Goal: Task Accomplishment & Management: Complete application form

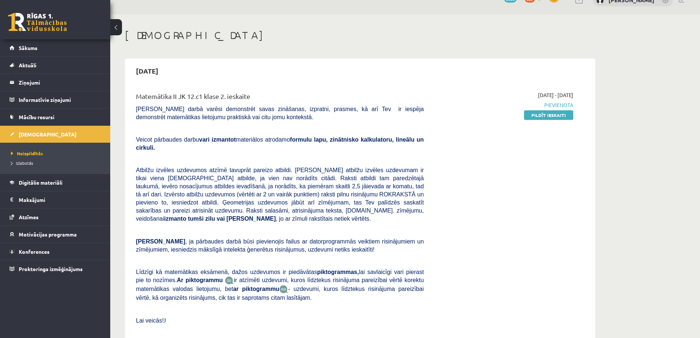
scroll to position [37, 0]
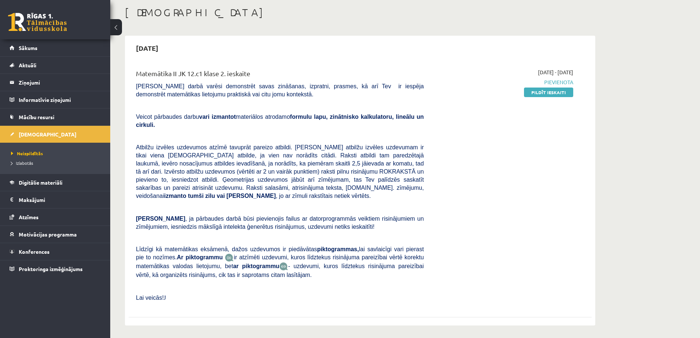
click at [558, 93] on link "Pildīt ieskaiti" at bounding box center [548, 92] width 49 height 10
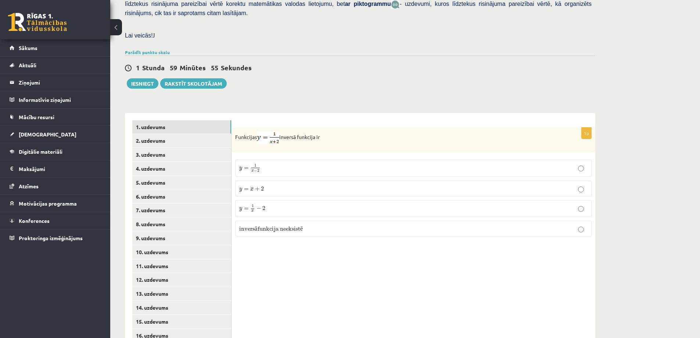
scroll to position [205, 0]
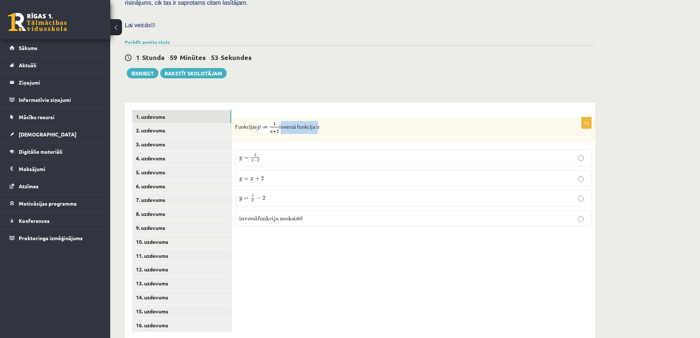
drag, startPoint x: 284, startPoint y: 111, endPoint x: 320, endPoint y: 110, distance: 36.4
click at [320, 121] on p "Funkcijas inversā funkcija ir" at bounding box center [395, 127] width 320 height 13
click at [413, 121] on p "Funkcijas inversā funkcija ir" at bounding box center [395, 127] width 320 height 13
click at [380, 174] on p "y = x + 2 y = x + 2" at bounding box center [413, 178] width 348 height 8
click at [301, 194] on p "y = 1 x − 2 y = 1 x − 2" at bounding box center [413, 198] width 348 height 8
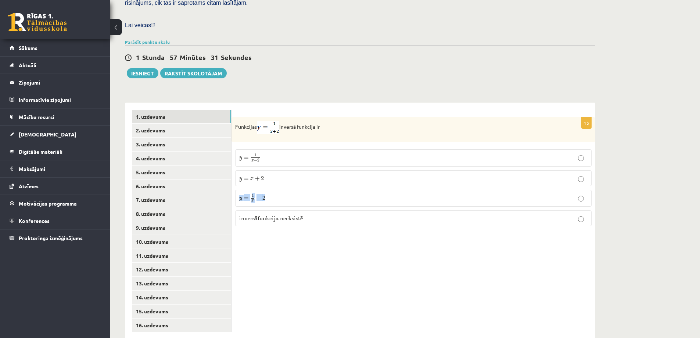
drag, startPoint x: 239, startPoint y: 183, endPoint x: 266, endPoint y: 183, distance: 26.5
click at [266, 194] on p "y = 1 x − 2 y = 1 x − 2" at bounding box center [413, 198] width 348 height 8
copy span "y = 1 x − 2"
click at [438, 103] on div "1p Funkcijas inversā funkcija ir y = 1 x − 2 y = 1 x − 2 y = x + 2 y = x + 2 y …" at bounding box center [414, 221] width 364 height 237
click at [215, 124] on link "2. uzdevums" at bounding box center [181, 131] width 99 height 14
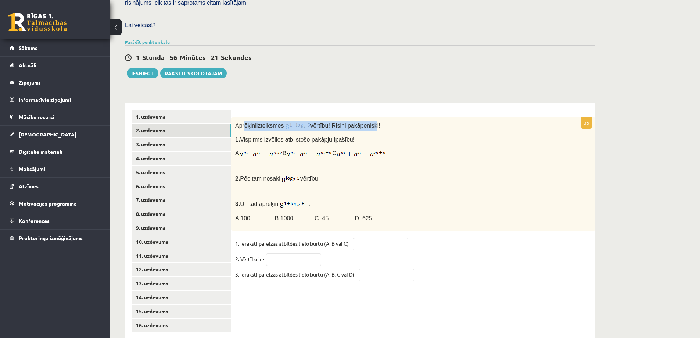
drag, startPoint x: 243, startPoint y: 107, endPoint x: 372, endPoint y: 108, distance: 129.4
click at [371, 121] on p "Aprēķini izteiksmes vērtību ! Risini pakāpeniski!" at bounding box center [395, 126] width 320 height 10
click at [405, 121] on p "Aprēķini izteiksmes vērtību ! Risini pakāpeniski!" at bounding box center [395, 126] width 320 height 10
drag, startPoint x: 375, startPoint y: 234, endPoint x: 375, endPoint y: 230, distance: 3.7
click at [375, 238] on fieldset "1. Ieraksti pareizās atbildes lielo burtu (A, B vai C) - 2. Vērtība ir - 3. Ier…" at bounding box center [413, 261] width 357 height 46
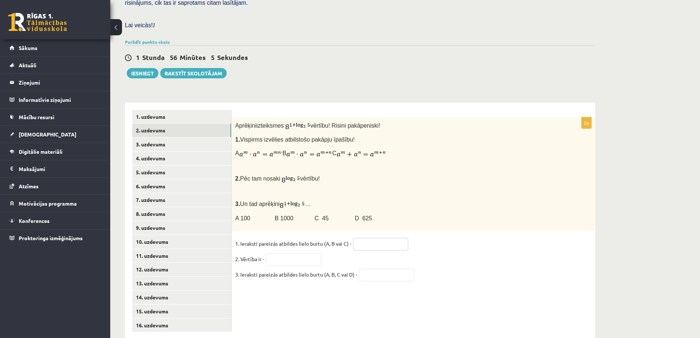
click at [375, 238] on input "text" at bounding box center [380, 244] width 55 height 12
click at [382, 238] on input "text" at bounding box center [380, 244] width 55 height 12
click at [383, 238] on input "text" at bounding box center [380, 244] width 55 height 12
drag, startPoint x: 283, startPoint y: 106, endPoint x: 370, endPoint y: 111, distance: 87.3
click at [362, 121] on p "Aprēķini izteiksmes vērtību ! Risini pakāpeniski!" at bounding box center [395, 126] width 320 height 10
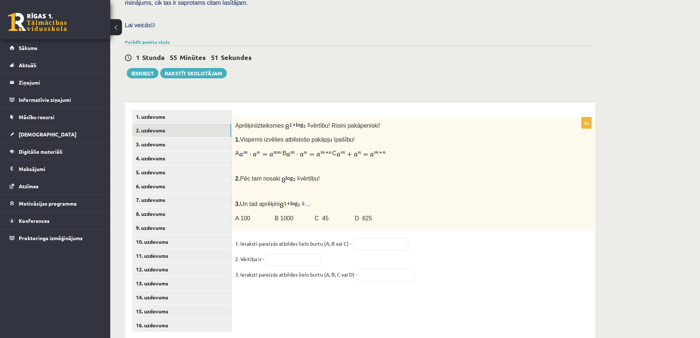
click at [376, 121] on p "Aprēķini izteiksmes vērtību ! Risini pakāpeniski!" at bounding box center [395, 126] width 320 height 10
click at [301, 121] on img at bounding box center [297, 125] width 25 height 9
drag, startPoint x: 323, startPoint y: 129, endPoint x: 327, endPoint y: 118, distance: 10.8
click at [327, 135] on p "1. Vispirms izvēlies atbilstošo pakāpju īpašību!" at bounding box center [395, 139] width 320 height 9
click at [382, 238] on input "text" at bounding box center [380, 244] width 55 height 12
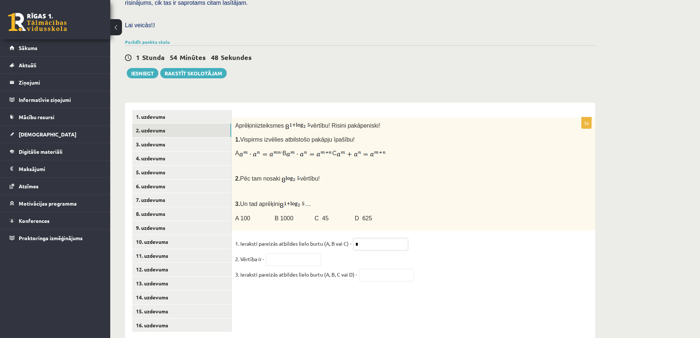
type input "*"
click at [379, 269] on input "text" at bounding box center [386, 275] width 55 height 12
type input "*"
click at [428, 253] on fieldset "1. Ieraksti pareizās atbildes lielo burtu (A, B vai C) - * 2. Vērtība ir - 3. I…" at bounding box center [413, 261] width 357 height 46
click at [313, 253] on input "text" at bounding box center [293, 259] width 55 height 12
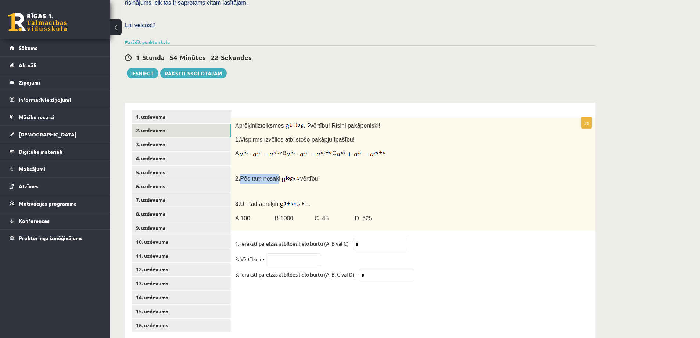
drag, startPoint x: 241, startPoint y: 160, endPoint x: 268, endPoint y: 160, distance: 27.6
click at [270, 175] on span "2. Pēc tam nosaki" at bounding box center [257, 178] width 45 height 6
click at [265, 175] on span "2. Pēc tam nosaki" at bounding box center [257, 178] width 45 height 6
drag, startPoint x: 262, startPoint y: 161, endPoint x: 321, endPoint y: 158, distance: 59.3
click at [321, 174] on p "2. Pēc tam nosaki vērtību!" at bounding box center [395, 179] width 320 height 10
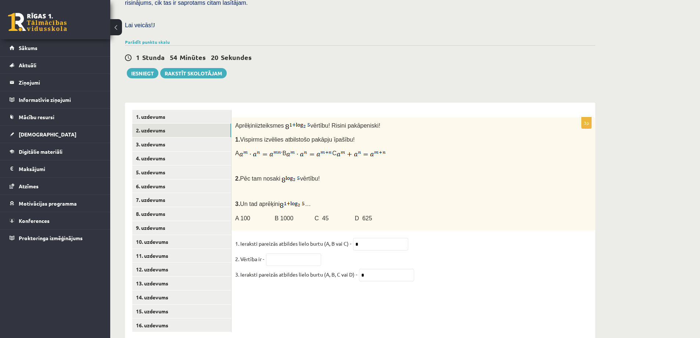
copy p "nosaki vērtību!"
click at [379, 167] on div "Aprēķini izteiksmes vērtību ! Risini pakāpeniski! 1. Vispirms izvēlies atbilsto…" at bounding box center [414, 174] width 364 height 114
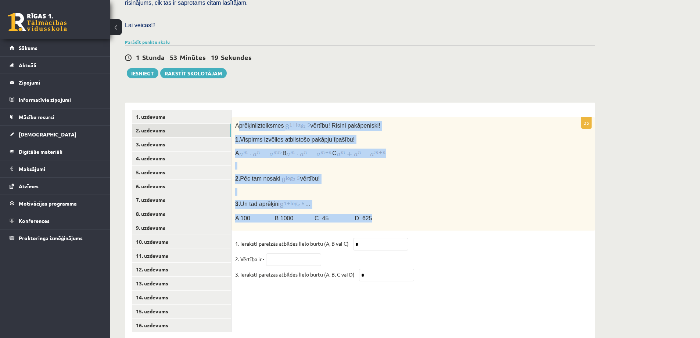
drag, startPoint x: 237, startPoint y: 108, endPoint x: 381, endPoint y: 198, distance: 169.1
click at [381, 198] on div "Aprēķini izteiksmes vērtību ! Risini pakāpeniski! 1. Vispirms izvēlies atbilsto…" at bounding box center [414, 174] width 364 height 114
click at [376, 117] on div "Aprēķini izteiksmes vērtību ! Risini pakāpeniski! 1. Vispirms izvēlies atbilsto…" at bounding box center [414, 174] width 364 height 114
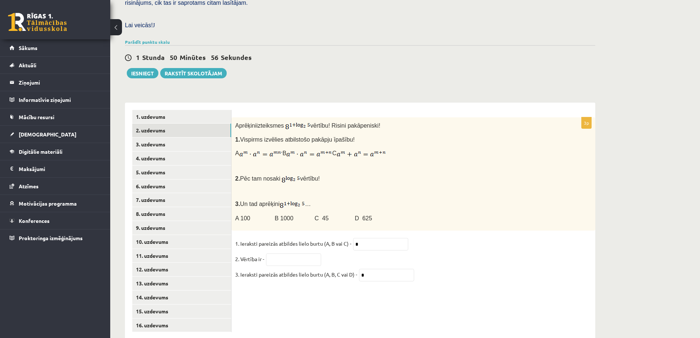
drag, startPoint x: 269, startPoint y: 161, endPoint x: 325, endPoint y: 164, distance: 55.9
click at [325, 174] on p "2. Pēc tam nosaki vērtību!" at bounding box center [395, 179] width 320 height 10
click at [326, 174] on p "2. Pēc tam nosaki vērtību!" at bounding box center [395, 179] width 320 height 10
click at [306, 253] on input "text" at bounding box center [293, 259] width 55 height 12
type input "***"
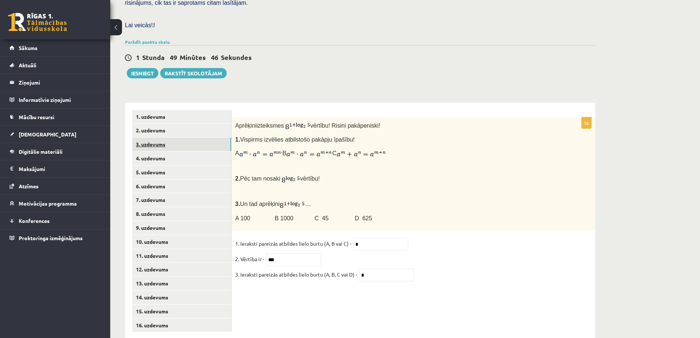
click at [161, 137] on link "3. uzdevums" at bounding box center [181, 144] width 99 height 14
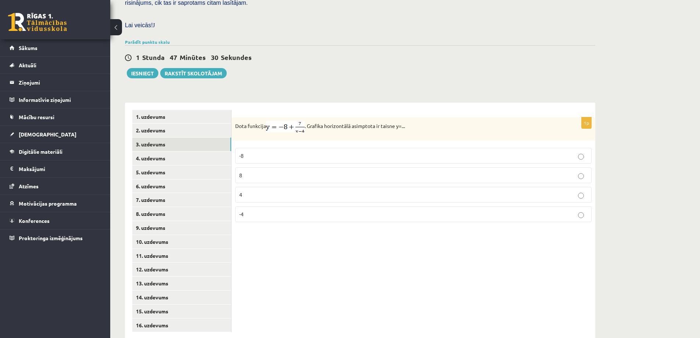
click at [386, 152] on p "-8" at bounding box center [413, 156] width 348 height 8
drag, startPoint x: 398, startPoint y: 153, endPoint x: 421, endPoint y: 109, distance: 49.8
click at [421, 121] on p "Dota funkcija . Grafika horizontālā asimptota ir taisne y=..." at bounding box center [395, 126] width 320 height 11
click at [168, 151] on link "4. uzdevums" at bounding box center [181, 158] width 99 height 14
click at [300, 148] on p "4+0,6i" at bounding box center [413, 152] width 348 height 8
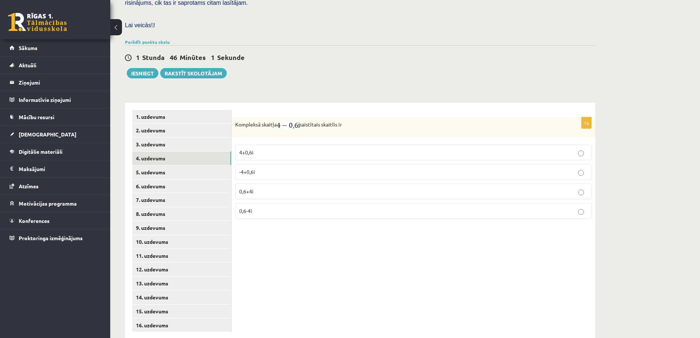
drag, startPoint x: 234, startPoint y: 106, endPoint x: 352, endPoint y: 109, distance: 118.0
click at [352, 117] on div "Kompleksā skaitļa saistītais skaitlis ir" at bounding box center [414, 127] width 364 height 20
click at [371, 122] on div "1p Kompleksā skaitļa saistītais skaitlis ir 4+0,6i -4+0,6i 0,6+4i 0,6-4i" at bounding box center [414, 170] width 364 height 107
click at [202, 165] on link "5. uzdevums" at bounding box center [181, 172] width 99 height 14
click at [282, 148] on p "0,8-5i" at bounding box center [413, 152] width 348 height 8
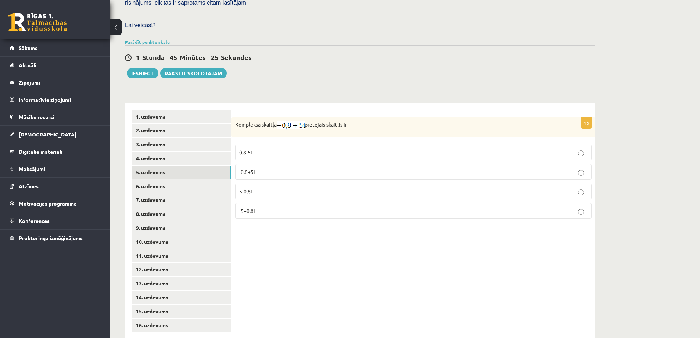
drag, startPoint x: 235, startPoint y: 107, endPoint x: 388, endPoint y: 111, distance: 153.0
click at [388, 121] on p "Kompleksā skaitļa pretējais skaitlis ir" at bounding box center [395, 125] width 320 height 8
click at [378, 68] on div "Matemātika II JK 12.c1 klase 2. ieskaite , Kristaps Dāvis Gailītis (12.c1 JK kl…" at bounding box center [360, 88] width 500 height 531
click at [185, 179] on link "6. uzdevums" at bounding box center [181, 186] width 99 height 14
click at [190, 165] on link "5. uzdevums" at bounding box center [181, 172] width 99 height 14
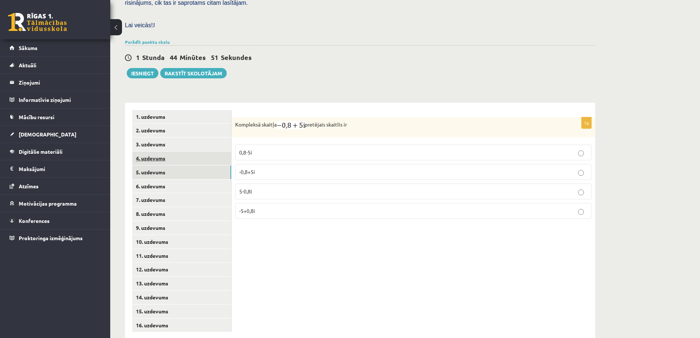
click at [208, 151] on link "4. uzdevums" at bounding box center [181, 158] width 99 height 14
click at [189, 165] on link "5. uzdevums" at bounding box center [181, 172] width 99 height 14
click at [189, 179] on link "6. uzdevums" at bounding box center [181, 186] width 99 height 14
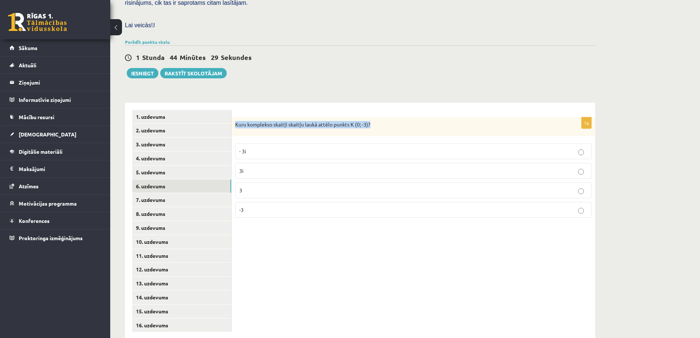
drag, startPoint x: 236, startPoint y: 108, endPoint x: 387, endPoint y: 110, distance: 151.5
click at [387, 121] on p "Kuru komplekso skaitļi skaitļu laukā attēlo punkts K (0; -3)?" at bounding box center [395, 124] width 320 height 7
click at [370, 95] on div "**********" at bounding box center [360, 217] width 470 height 244
click at [318, 147] on p "- 3i" at bounding box center [413, 151] width 348 height 8
click at [200, 193] on link "7. uzdevums" at bounding box center [181, 200] width 99 height 14
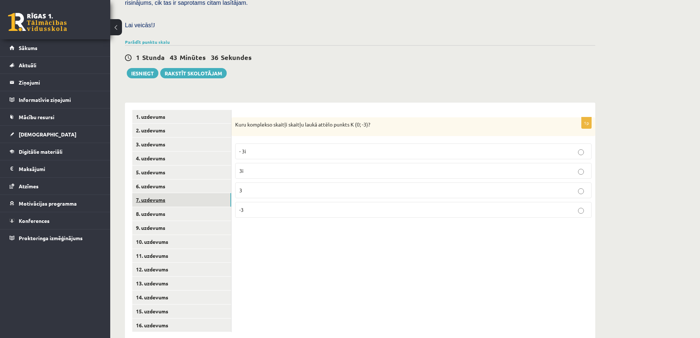
click at [162, 193] on link "7. uzdevums" at bounding box center [181, 200] width 99 height 14
click at [179, 179] on link "6. uzdevums" at bounding box center [181, 186] width 99 height 14
click at [167, 193] on link "7. uzdevums" at bounding box center [181, 200] width 99 height 14
click at [171, 179] on link "6. uzdevums" at bounding box center [181, 186] width 99 height 14
click at [165, 193] on link "7. uzdevums" at bounding box center [181, 200] width 99 height 14
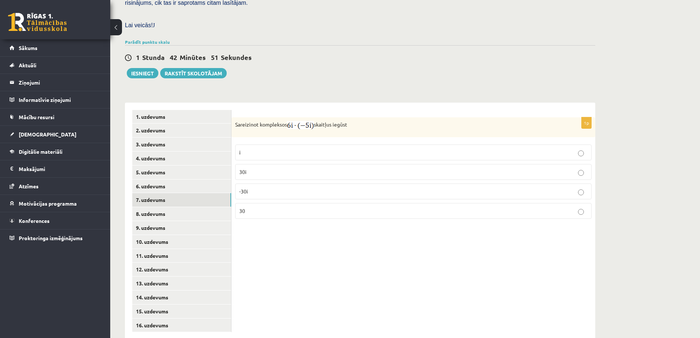
drag, startPoint x: 236, startPoint y: 107, endPoint x: 370, endPoint y: 104, distance: 134.2
click at [370, 117] on div "Sareizinot kompleksos skaitļus iegūst" at bounding box center [414, 127] width 364 height 20
click at [401, 54] on div "1 Stunda 42 Minūtes 26 Sekundes Ieskaite saglabāta! Iesniegt Rakstīt skolotājam" at bounding box center [360, 61] width 470 height 33
click at [294, 207] on p "30" at bounding box center [413, 211] width 348 height 8
click at [197, 207] on link "8. uzdevums" at bounding box center [181, 214] width 99 height 14
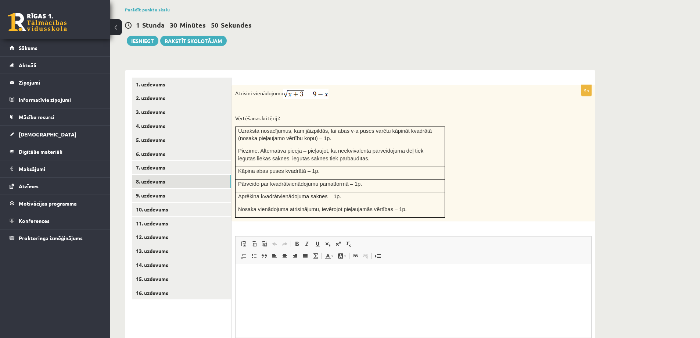
scroll to position [242, 0]
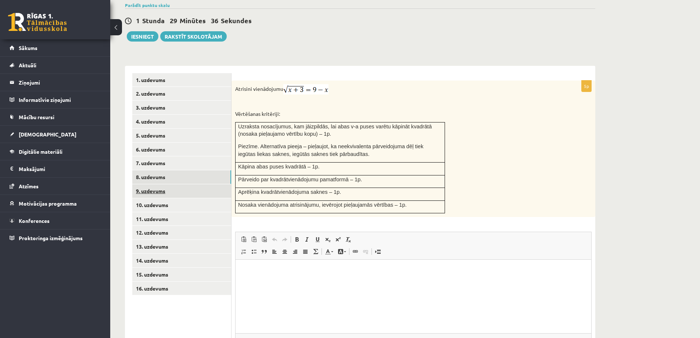
click at [211, 184] on link "9. uzdevums" at bounding box center [181, 191] width 99 height 14
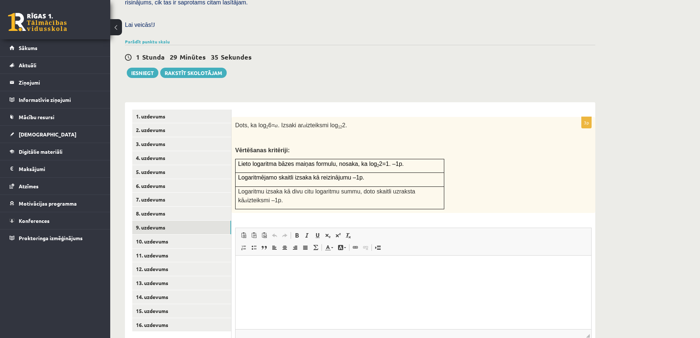
scroll to position [0, 0]
drag, startPoint x: 269, startPoint y: 106, endPoint x: 280, endPoint y: 104, distance: 11.2
click at [280, 121] on p "Dots, ka log 2 6= 𝑎 . Izsaki ar 𝑎 izteiksmi log 12 2." at bounding box center [395, 125] width 320 height 9
click at [275, 122] on span "𝑎" at bounding box center [276, 125] width 3 height 6
drag, startPoint x: 237, startPoint y: 107, endPoint x: 406, endPoint y: 129, distance: 170.2
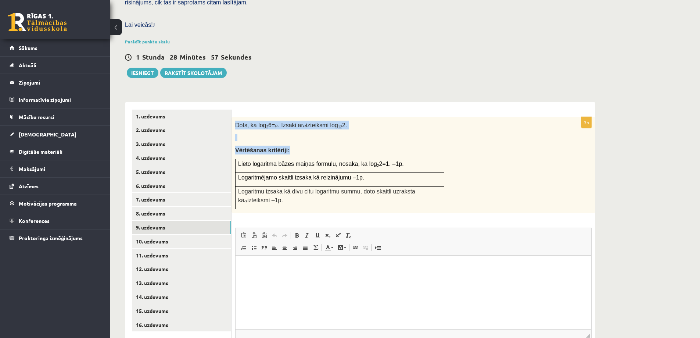
click at [406, 129] on div "Dots, ka log 2 6= 𝑎 . Izsaki ar 𝑎 izteiksmi log 12 2. Vērtēšanas kritēriji: Lie…" at bounding box center [414, 165] width 364 height 96
click at [339, 117] on div "Dots, ka log 2 6= 𝑎 . Izsaki ar 𝑎 izteiksmi log 12 2. Vērtēšanas kritēriji: Lie…" at bounding box center [414, 165] width 364 height 96
drag, startPoint x: 344, startPoint y: 108, endPoint x: 233, endPoint y: 106, distance: 111.4
click at [233, 117] on div "Dots, ka log 2 6= 𝑎 . Izsaki ar 𝑎 izteiksmi log 12 2. Vērtēšanas kritēriji: Lie…" at bounding box center [414, 165] width 364 height 96
click at [389, 54] on div "1 Stunda 28 Minūtes 47 Sekundes Ieskaite saglabāta! Iesniegt Rakstīt skolotājam" at bounding box center [360, 61] width 470 height 33
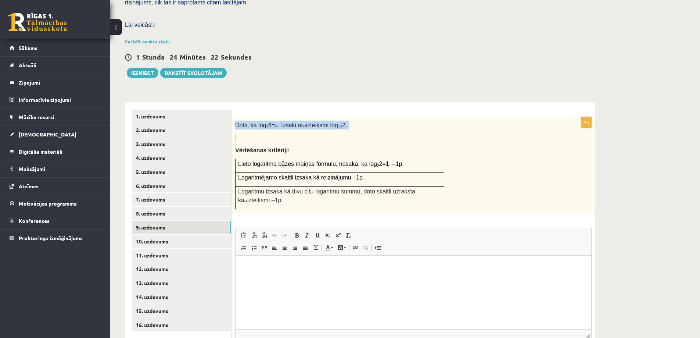
drag, startPoint x: 235, startPoint y: 109, endPoint x: 354, endPoint y: 115, distance: 118.9
click at [354, 117] on div "Dots, ka log 2 6= 𝑎 . Izsaki ar 𝑎 izteiksmi log 12 2. Vērtēšanas kritēriji: Lie…" at bounding box center [414, 165] width 364 height 96
click at [195, 207] on link "8. uzdevums" at bounding box center [181, 214] width 99 height 14
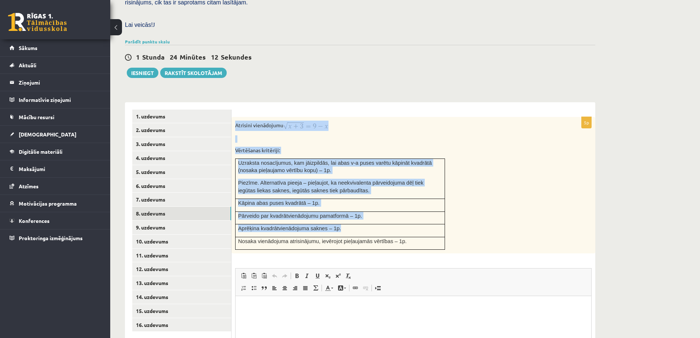
drag, startPoint x: 237, startPoint y: 108, endPoint x: 398, endPoint y: 220, distance: 197.0
click at [398, 220] on div "Atrisini vienādojumu Vērtēšanas kritēriji: Uzraksta nosacījumus, kam jāizpildās…" at bounding box center [414, 185] width 364 height 137
click at [346, 110] on form "5p Atrisini vienādojumu Vērtēšanas kritēriji: Uzraksta nosacījumus, kam jāizpil…" at bounding box center [413, 266] width 349 height 312
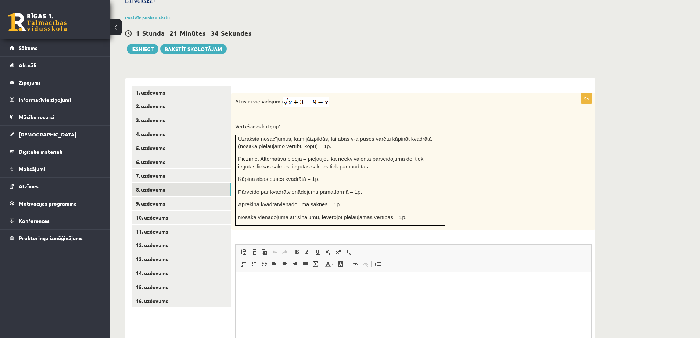
scroll to position [242, 0]
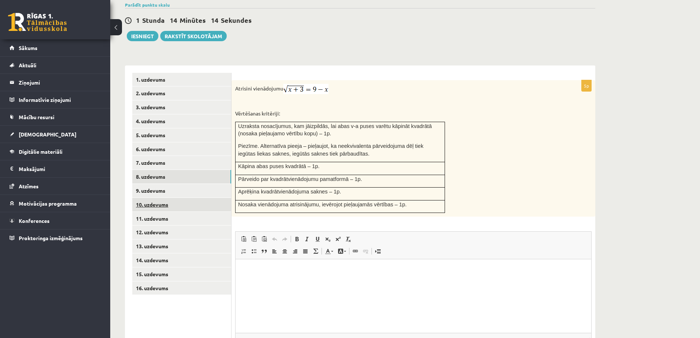
click at [163, 198] on link "10. uzdevums" at bounding box center [181, 205] width 99 height 14
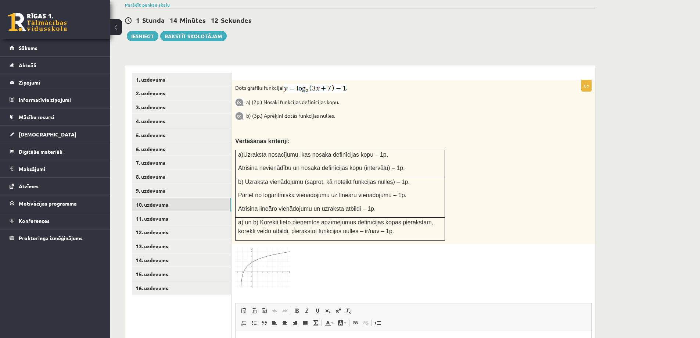
scroll to position [0, 0]
click at [267, 262] on img at bounding box center [262, 268] width 55 height 40
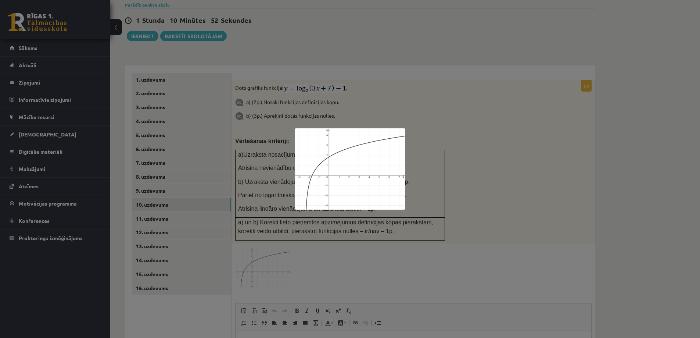
click at [459, 143] on div at bounding box center [350, 169] width 700 height 338
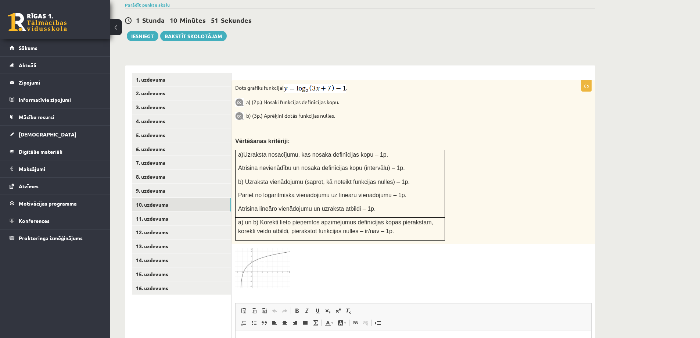
click at [271, 248] on img at bounding box center [262, 268] width 55 height 40
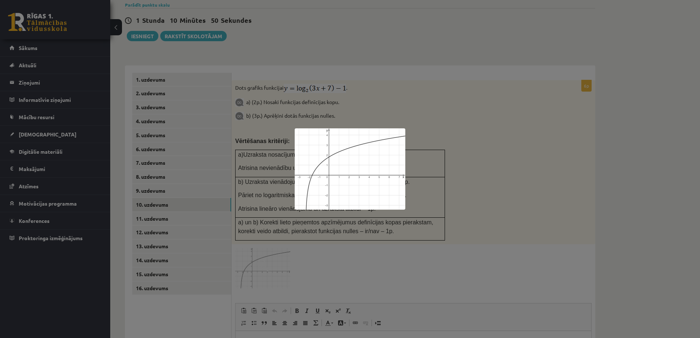
click at [462, 131] on div at bounding box center [350, 169] width 700 height 338
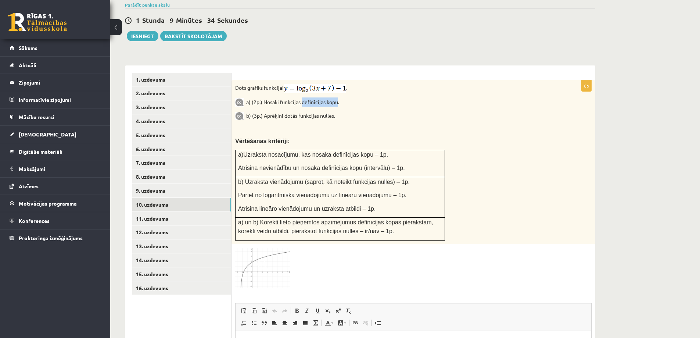
drag, startPoint x: 303, startPoint y: 86, endPoint x: 337, endPoint y: 87, distance: 34.6
click at [337, 97] on p "a) (2p.) Nosaki funkcijas definīcijas kopu." at bounding box center [395, 101] width 320 height 9
click at [340, 94] on div "Dots grafiks funkcijai . a) (2p.) Nosaki funkcijas definīcijas kopu. b) (3p.) A…" at bounding box center [414, 162] width 364 height 164
click at [174, 212] on link "11. uzdevums" at bounding box center [181, 219] width 99 height 14
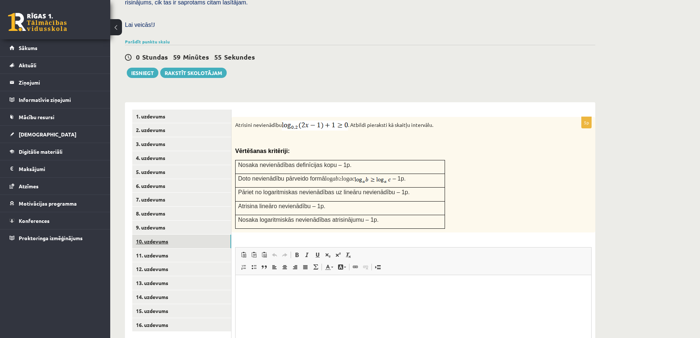
click at [165, 235] on link "10. uzdevums" at bounding box center [181, 242] width 99 height 14
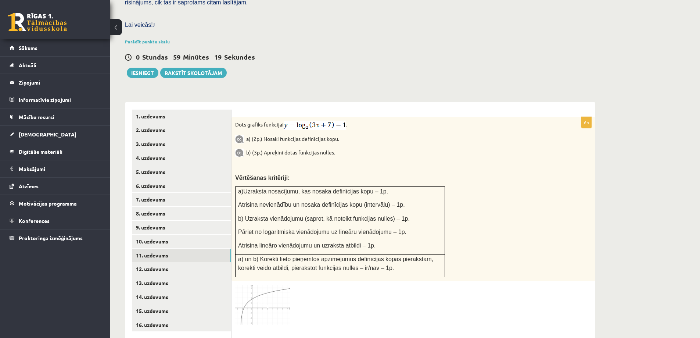
click at [164, 248] on link "11. uzdevums" at bounding box center [181, 255] width 99 height 14
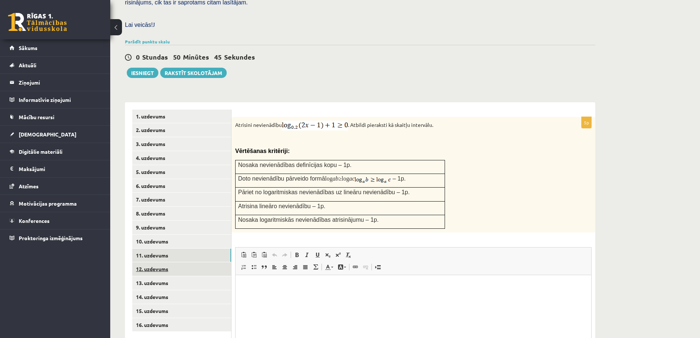
click at [147, 262] on link "12. uzdevums" at bounding box center [181, 269] width 99 height 14
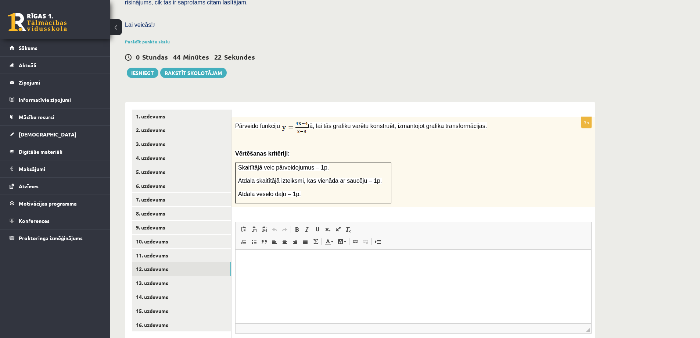
drag, startPoint x: 417, startPoint y: 110, endPoint x: 473, endPoint y: 112, distance: 56.3
click at [473, 121] on p "Pārveido funkciju tā, lai tās grafiku varētu konstruēt, izmantojot grafika tran…" at bounding box center [395, 127] width 320 height 12
click at [170, 276] on link "13. uzdevums" at bounding box center [181, 283] width 99 height 14
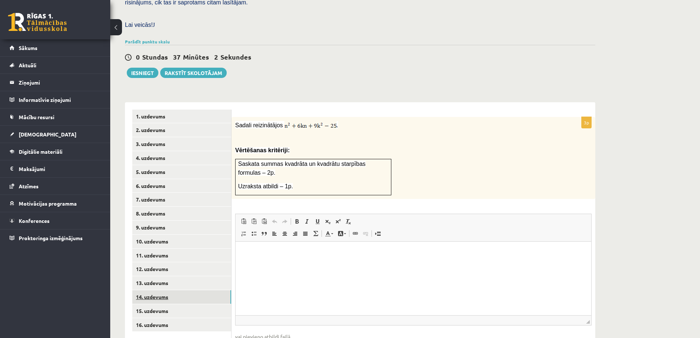
click at [188, 290] on link "14. uzdevums" at bounding box center [181, 297] width 99 height 14
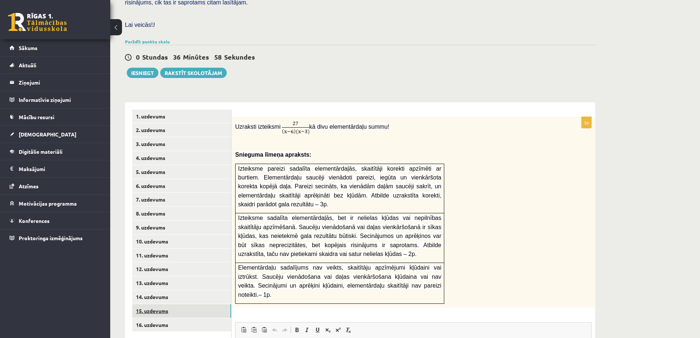
click at [168, 304] on link "15. uzdevums" at bounding box center [181, 311] width 99 height 14
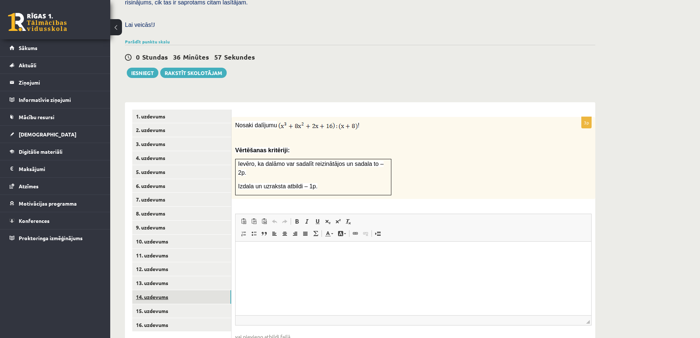
click at [171, 290] on link "14. uzdevums" at bounding box center [181, 297] width 99 height 14
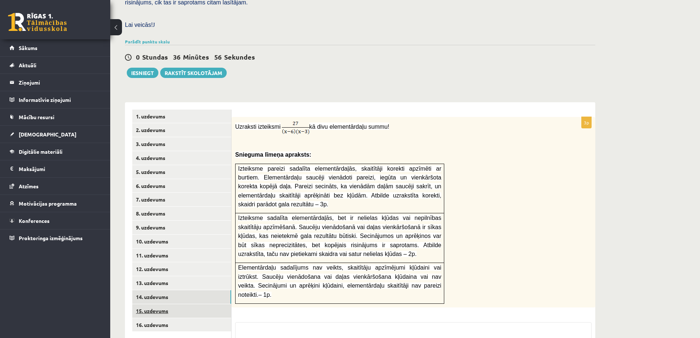
click at [170, 304] on link "15. uzdevums" at bounding box center [181, 311] width 99 height 14
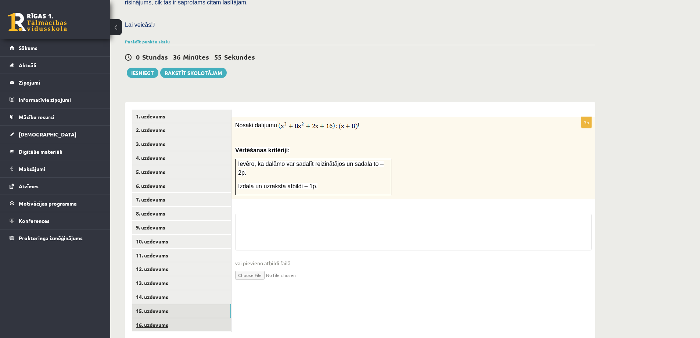
click at [172, 318] on link "16. uzdevums" at bounding box center [181, 325] width 99 height 14
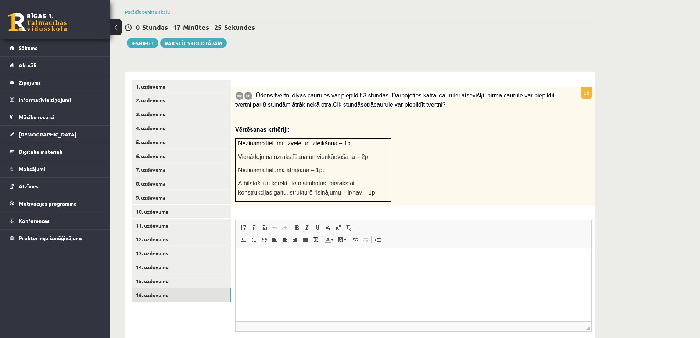
scroll to position [274, 0]
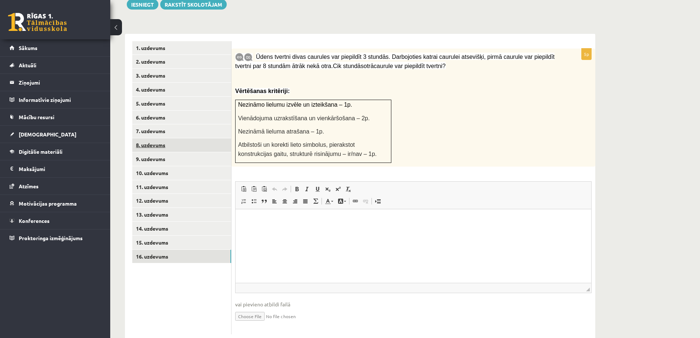
click at [192, 138] on link "8. uzdevums" at bounding box center [181, 145] width 99 height 14
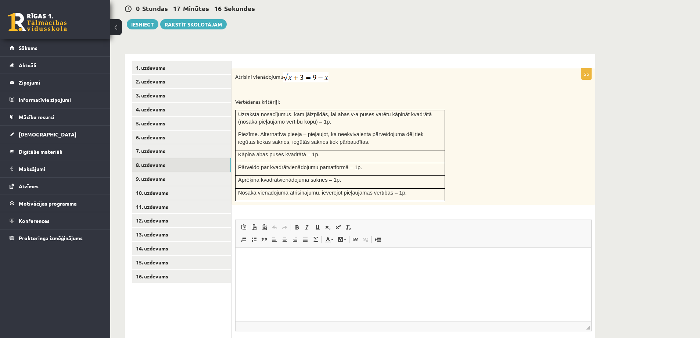
scroll to position [295, 0]
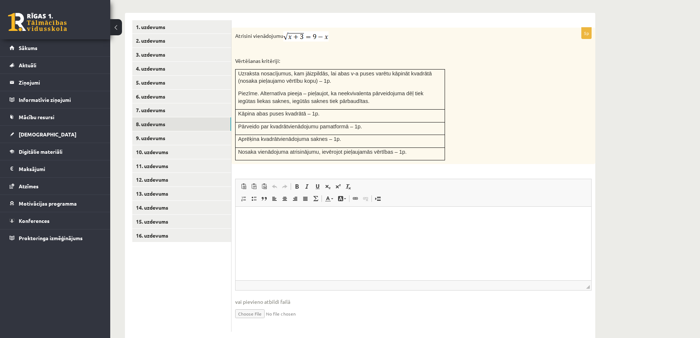
click at [264, 305] on input "file" at bounding box center [413, 312] width 357 height 15
click at [265, 305] on input "file" at bounding box center [413, 312] width 357 height 15
type input "**********"
click at [180, 131] on link "9. uzdevums" at bounding box center [181, 138] width 99 height 14
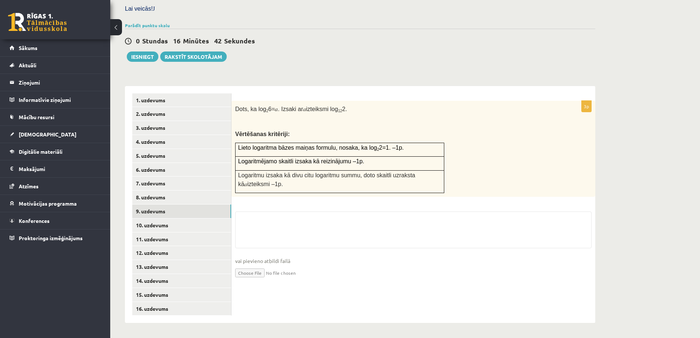
scroll to position [205, 0]
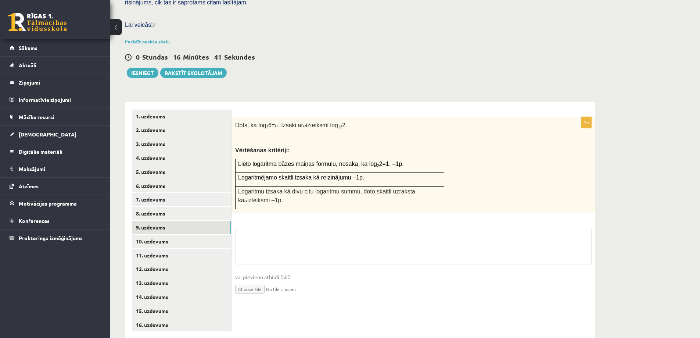
click at [261, 281] on input "file" at bounding box center [413, 288] width 357 height 15
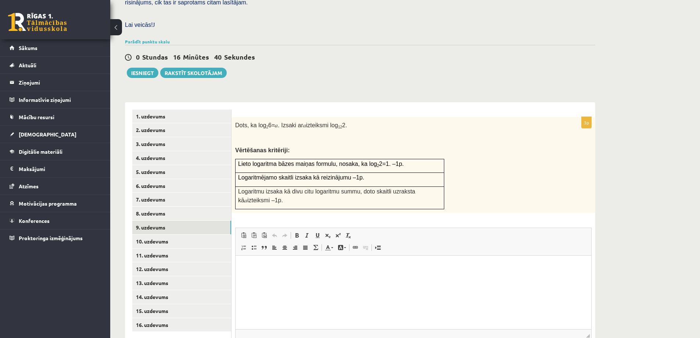
scroll to position [0, 0]
type input "**********"
click at [167, 235] on link "10. uzdevums" at bounding box center [181, 242] width 99 height 14
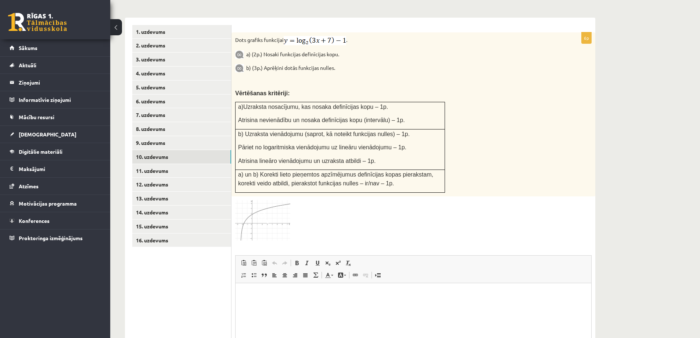
scroll to position [363, 0]
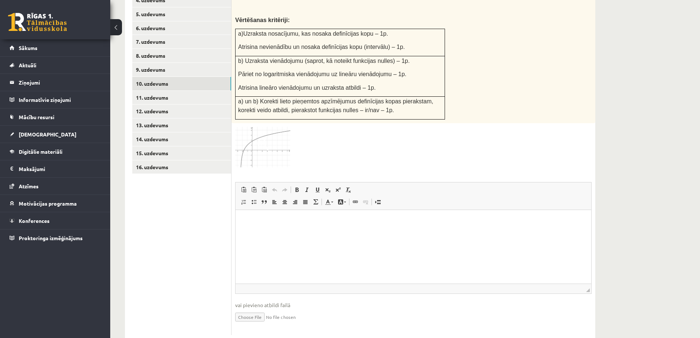
click at [268, 309] on input "file" at bounding box center [413, 316] width 357 height 15
type input "**********"
click at [167, 91] on link "11. uzdevums" at bounding box center [181, 98] width 99 height 14
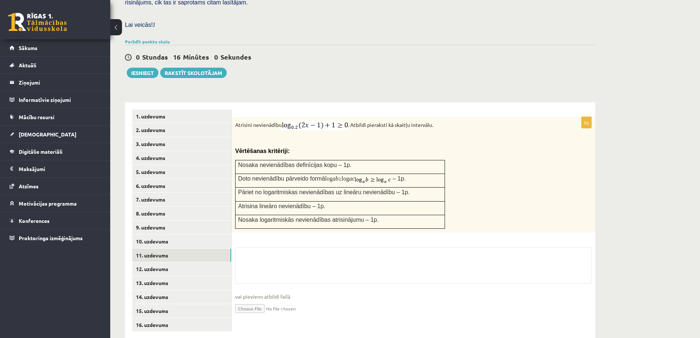
click at [257, 300] on input "file" at bounding box center [413, 307] width 357 height 15
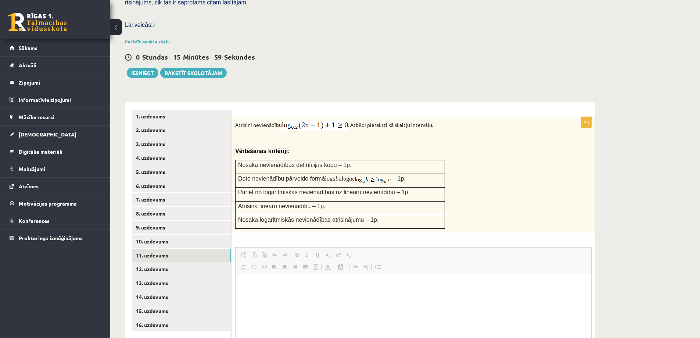
scroll to position [0, 0]
type input "**********"
click at [175, 262] on link "12. uzdevums" at bounding box center [181, 269] width 99 height 14
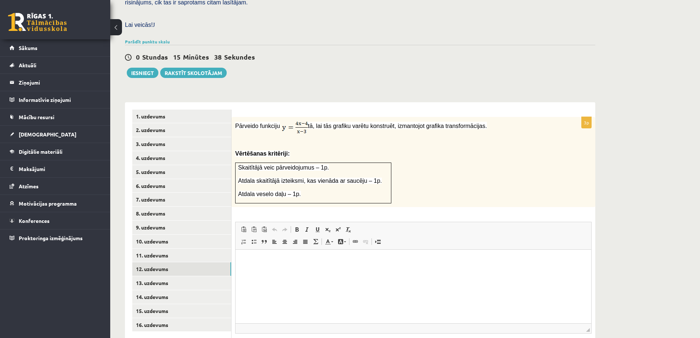
scroll to position [247, 0]
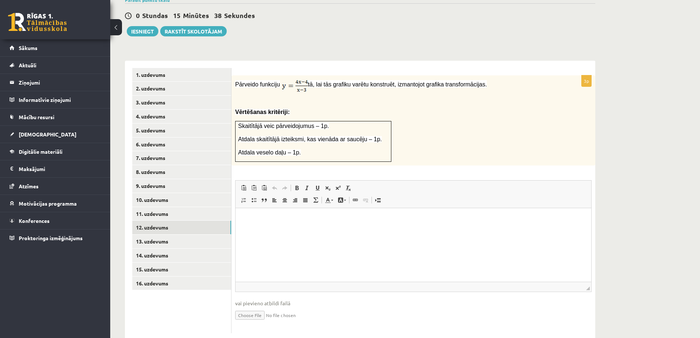
click at [253, 307] on input "file" at bounding box center [413, 314] width 357 height 15
type input "**********"
click at [184, 276] on link "16. uzdevums" at bounding box center [181, 283] width 99 height 14
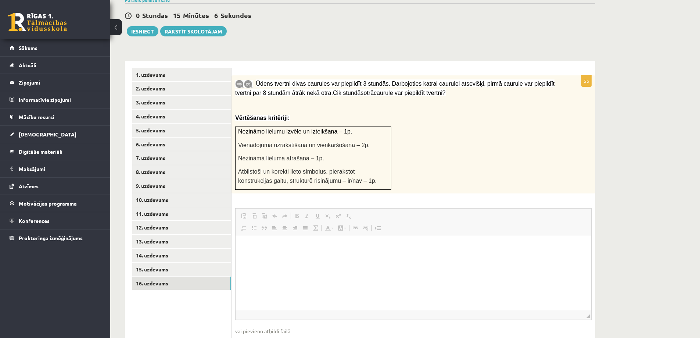
click at [260, 309] on span "◢ Elementa ceļš" at bounding box center [414, 314] width 356 height 10
click at [248, 335] on input "file" at bounding box center [413, 342] width 357 height 15
type input "**********"
click at [186, 235] on link "13. uzdevums" at bounding box center [181, 242] width 99 height 14
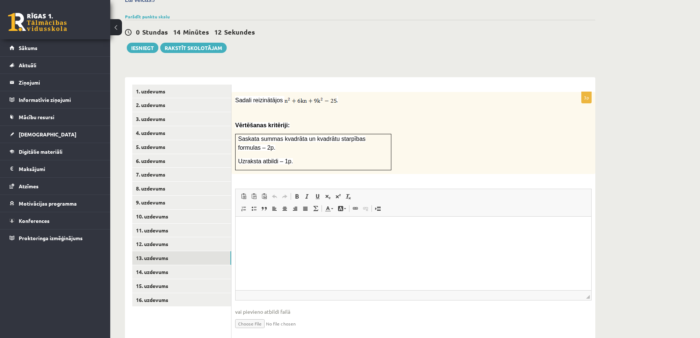
click at [257, 315] on input "file" at bounding box center [413, 322] width 357 height 15
type input "**********"
click at [183, 182] on link "8. uzdevums" at bounding box center [181, 189] width 99 height 14
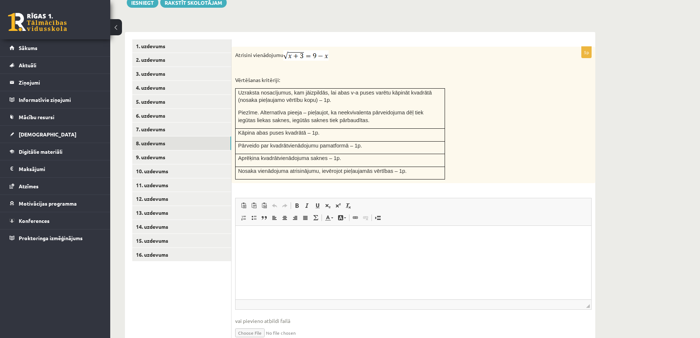
scroll to position [303, 0]
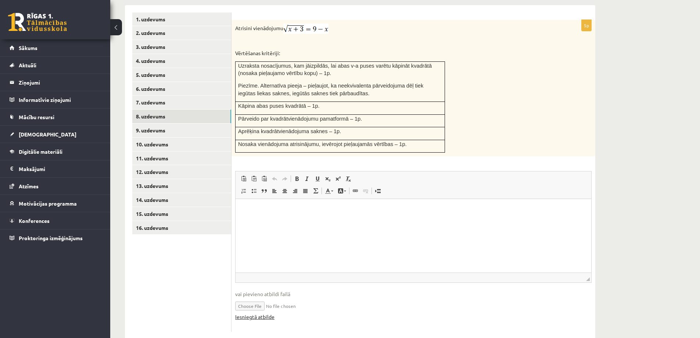
click at [255, 313] on link "Iesniegtā atbilde" at bounding box center [254, 317] width 39 height 8
click at [172, 124] on link "9. uzdevums" at bounding box center [181, 131] width 99 height 14
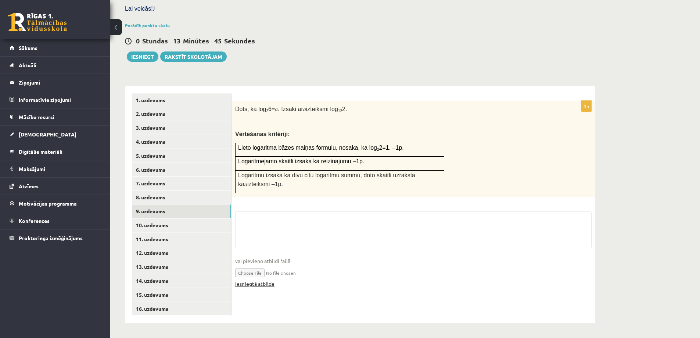
scroll to position [205, 0]
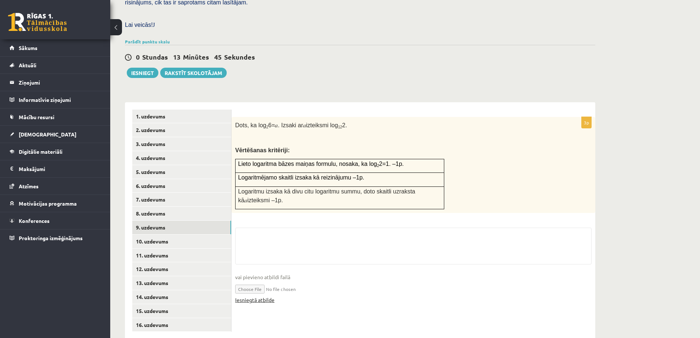
click at [263, 296] on link "Iesniegtā atbilde" at bounding box center [254, 300] width 39 height 8
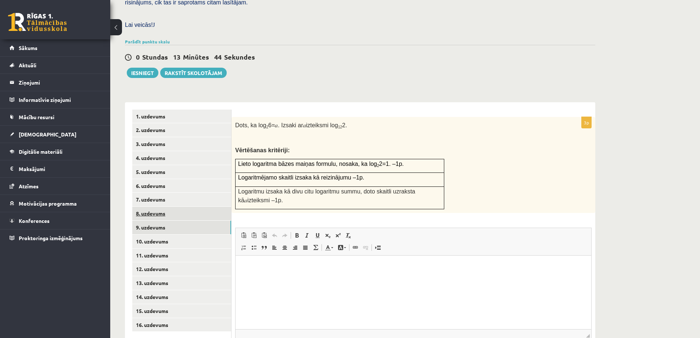
scroll to position [0, 0]
click at [176, 235] on link "10. uzdevums" at bounding box center [181, 242] width 99 height 14
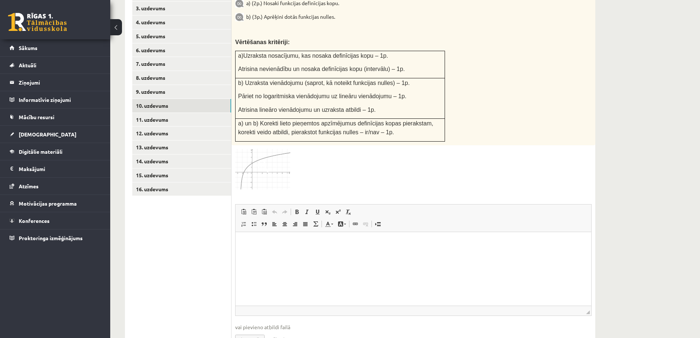
scroll to position [371, 0]
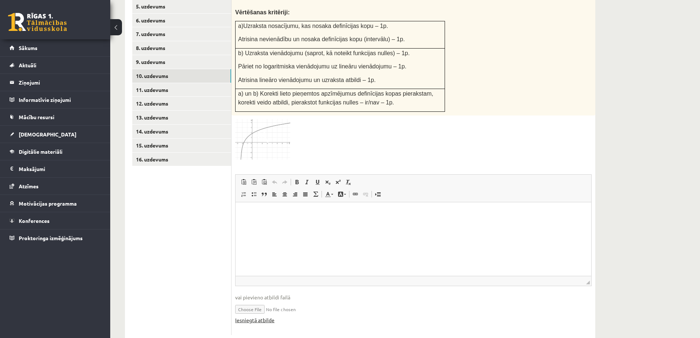
click at [270, 316] on link "Iesniegtā atbilde" at bounding box center [254, 320] width 39 height 8
click at [166, 83] on link "11. uzdevums" at bounding box center [181, 90] width 99 height 14
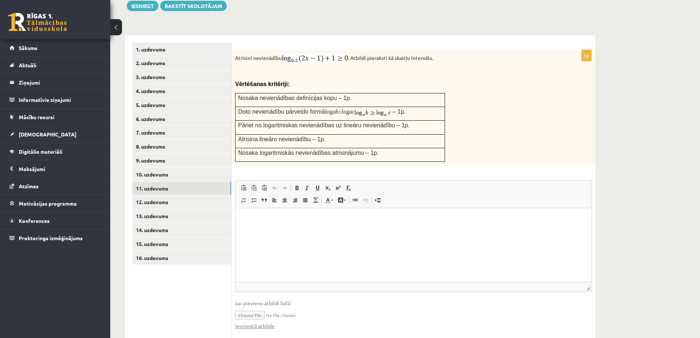
scroll to position [280, 0]
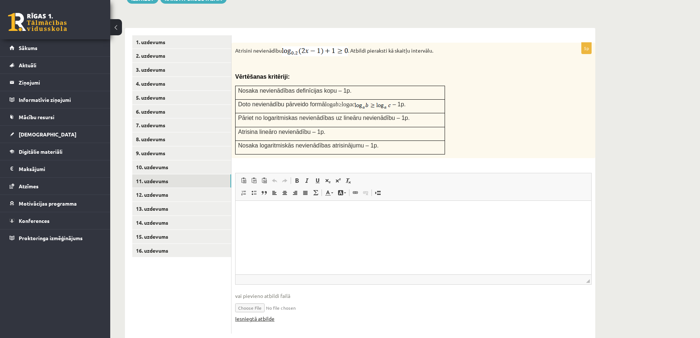
click at [262, 315] on link "Iesniegtā atbilde" at bounding box center [254, 319] width 39 height 8
click at [163, 188] on link "12. uzdevums" at bounding box center [181, 195] width 99 height 14
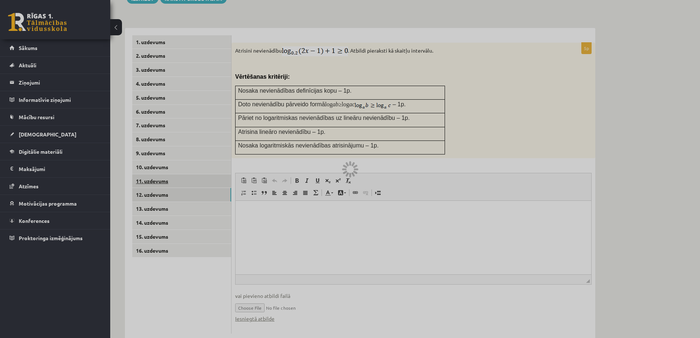
scroll to position [205, 0]
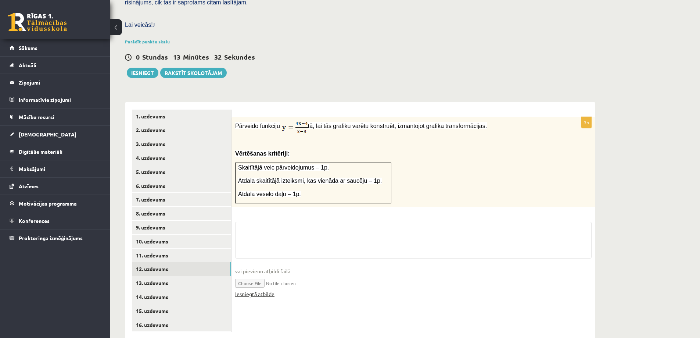
click at [267, 290] on link "Iesniegtā atbilde" at bounding box center [254, 294] width 39 height 8
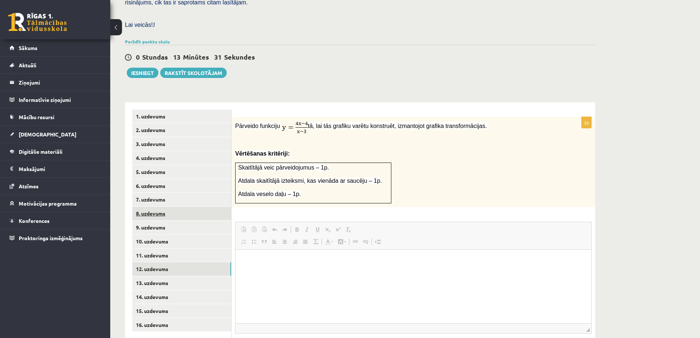
scroll to position [0, 0]
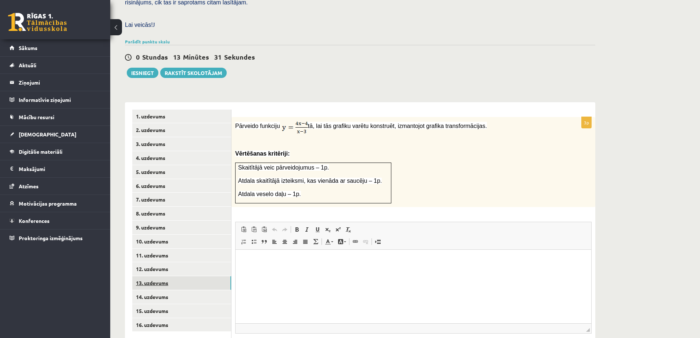
click at [168, 276] on link "13. uzdevums" at bounding box center [181, 283] width 99 height 14
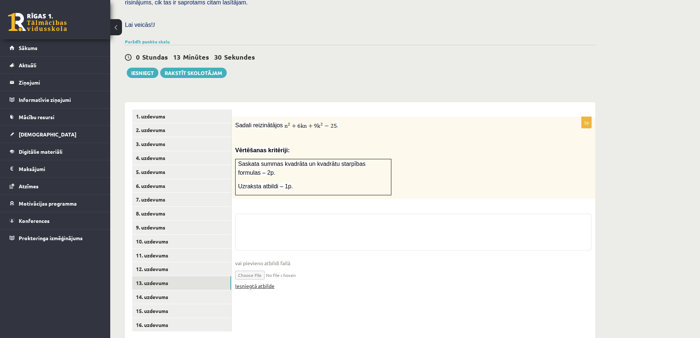
click at [266, 282] on link "Iesniegtā atbilde" at bounding box center [254, 286] width 39 height 8
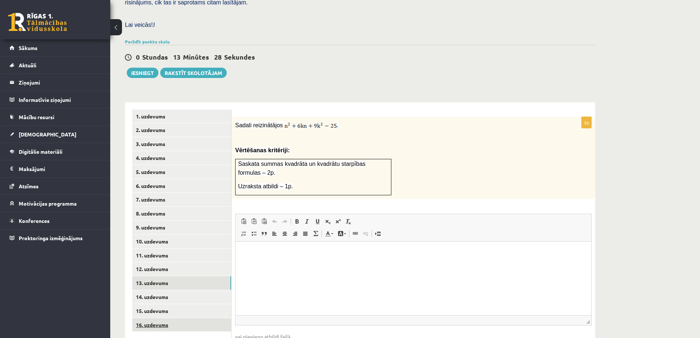
click at [171, 318] on link "16. uzdevums" at bounding box center [181, 325] width 99 height 14
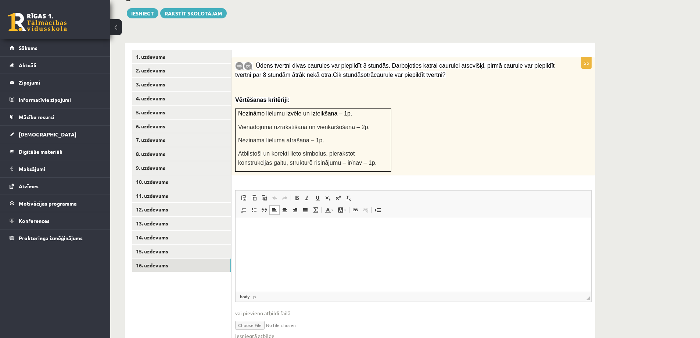
scroll to position [282, 0]
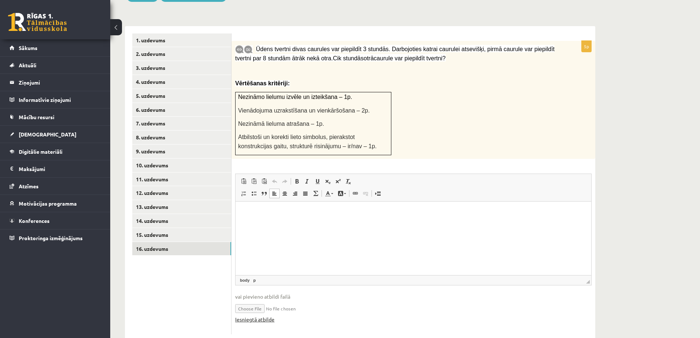
click at [272, 315] on link "Iesniegtā atbilde" at bounding box center [254, 319] width 39 height 8
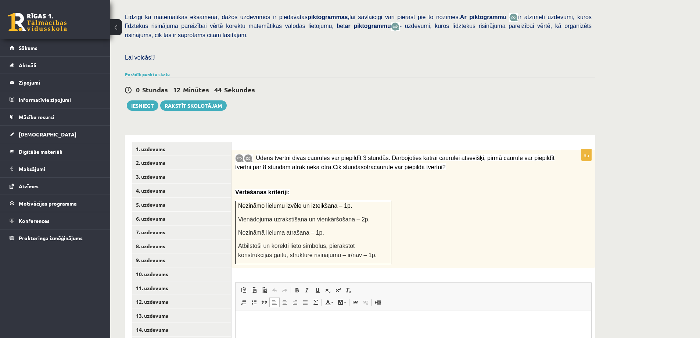
scroll to position [171, 0]
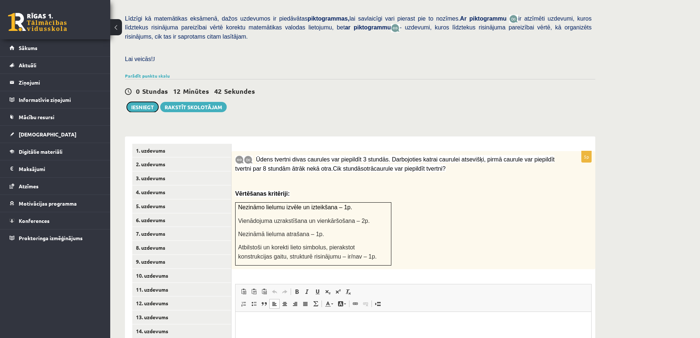
drag, startPoint x: 153, startPoint y: 89, endPoint x: 390, endPoint y: 31, distance: 244.1
click at [153, 102] on button "Iesniegt" at bounding box center [143, 107] width 32 height 10
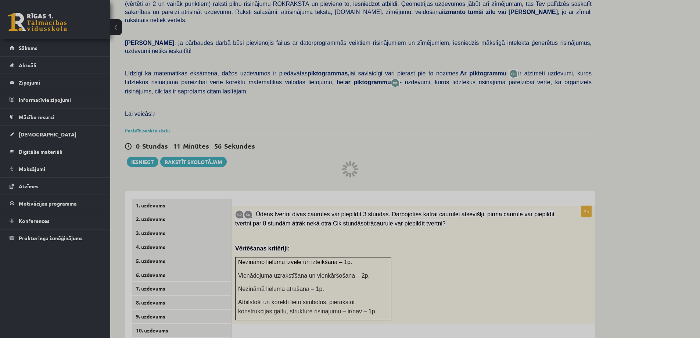
scroll to position [98, 0]
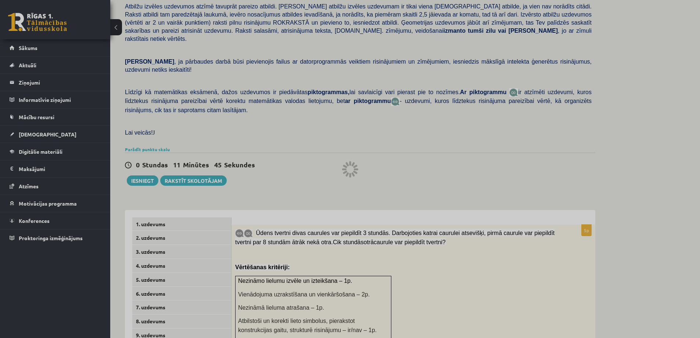
click at [528, 144] on div at bounding box center [350, 169] width 700 height 338
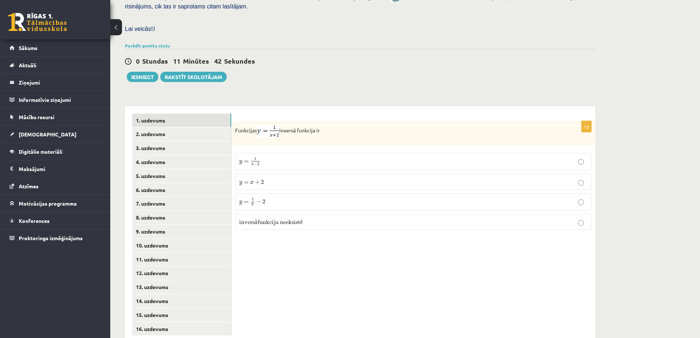
scroll to position [205, 0]
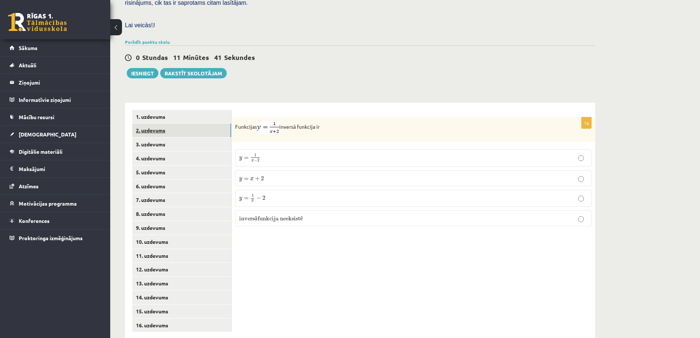
click at [191, 124] on link "2. uzdevums" at bounding box center [181, 131] width 99 height 14
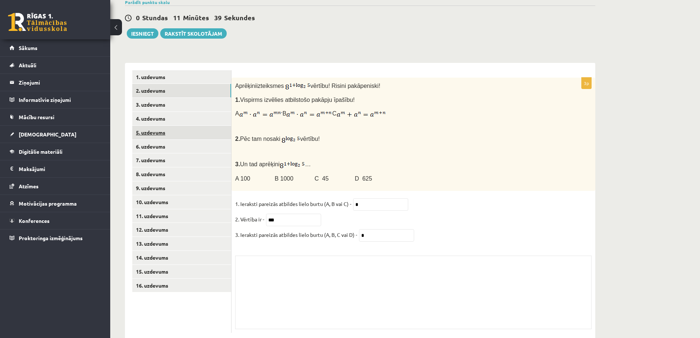
scroll to position [246, 0]
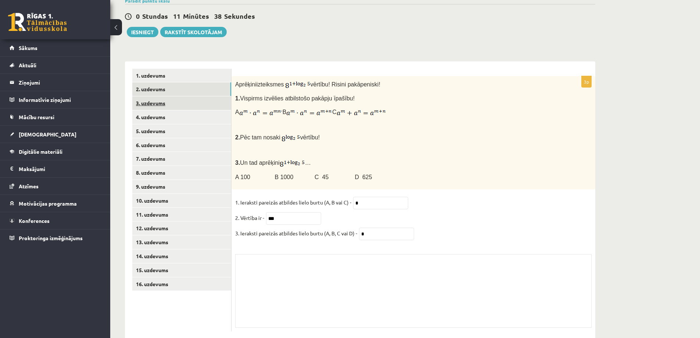
click at [171, 96] on link "3. uzdevums" at bounding box center [181, 103] width 99 height 14
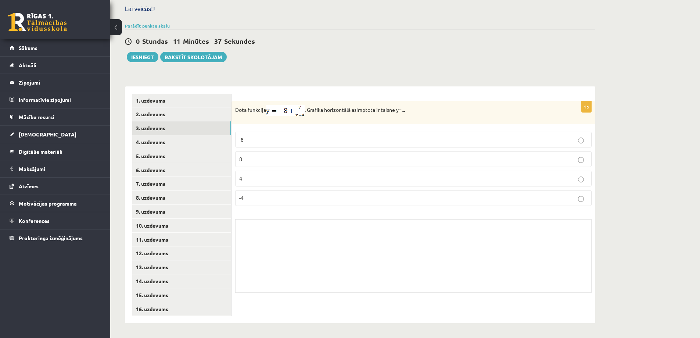
scroll to position [205, 0]
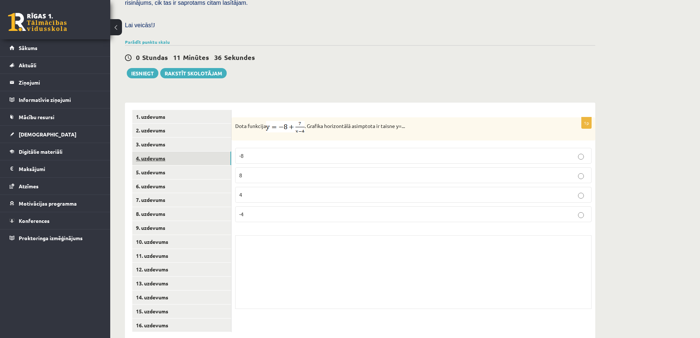
click at [167, 151] on link "4. uzdevums" at bounding box center [181, 158] width 99 height 14
click at [173, 165] on link "5. uzdevums" at bounding box center [181, 172] width 99 height 14
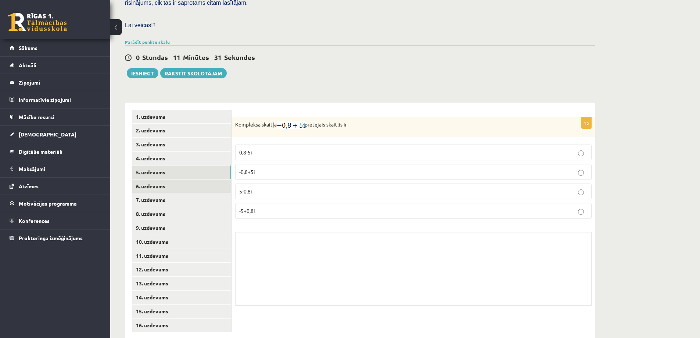
click at [169, 179] on link "6. uzdevums" at bounding box center [181, 186] width 99 height 14
click at [165, 193] on link "7. uzdevums" at bounding box center [181, 200] width 99 height 14
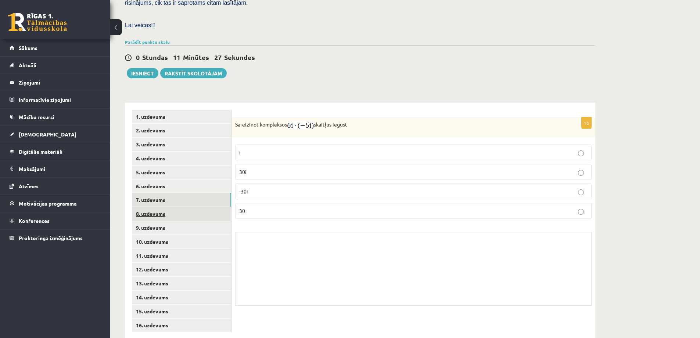
click at [167, 207] on link "8. uzdevums" at bounding box center [181, 214] width 99 height 14
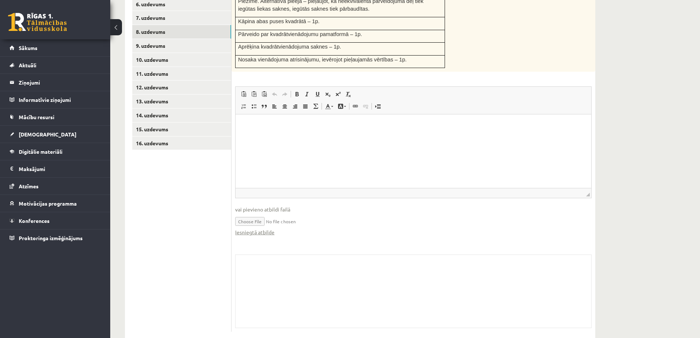
scroll to position [350, 0]
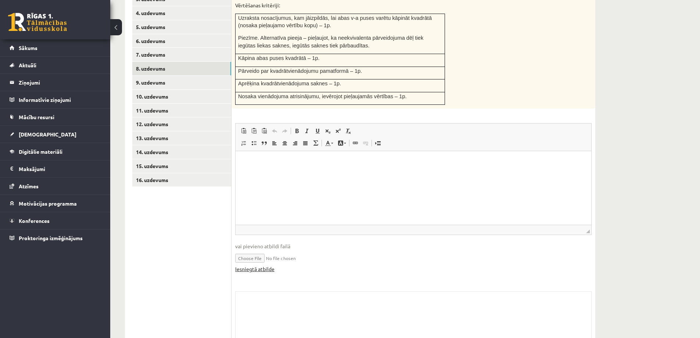
click at [266, 265] on link "Iesniegtā atbilde" at bounding box center [254, 269] width 39 height 8
click at [178, 131] on link "13. uzdevums" at bounding box center [181, 138] width 99 height 14
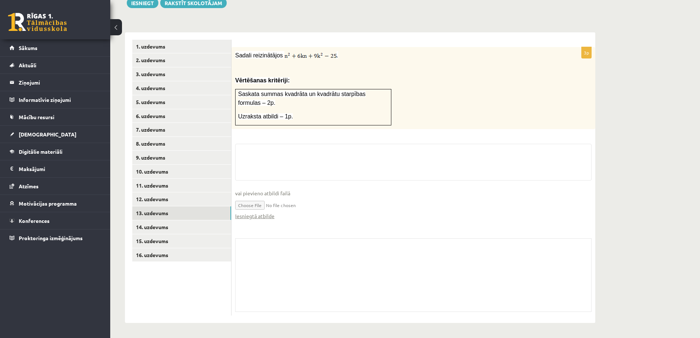
scroll to position [250, 0]
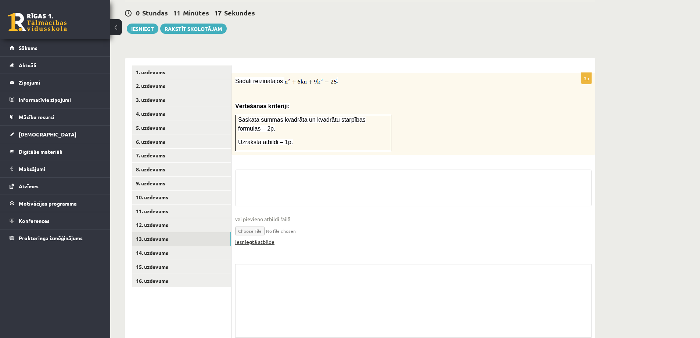
click at [256, 238] on link "Iesniegtā atbilde" at bounding box center [254, 242] width 39 height 8
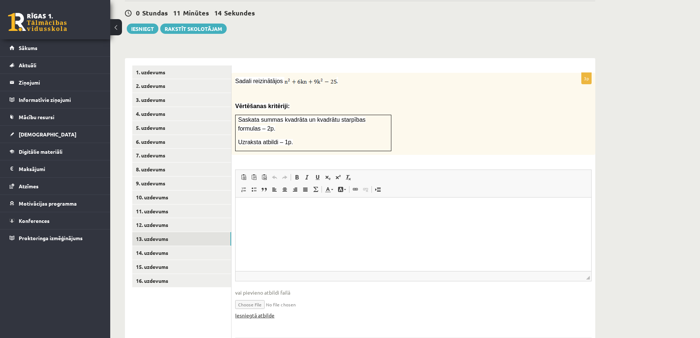
scroll to position [0, 0]
click at [148, 24] on button "Iesniegt" at bounding box center [143, 29] width 32 height 10
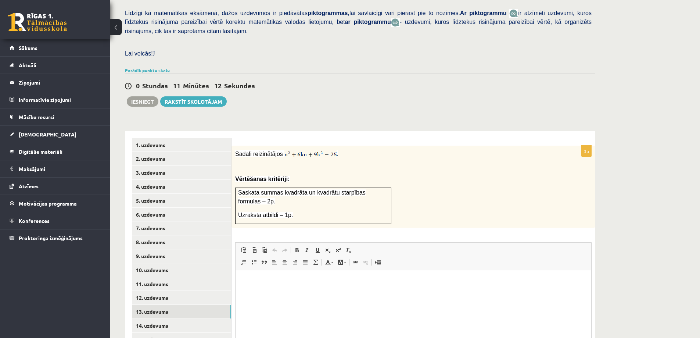
scroll to position [176, 0]
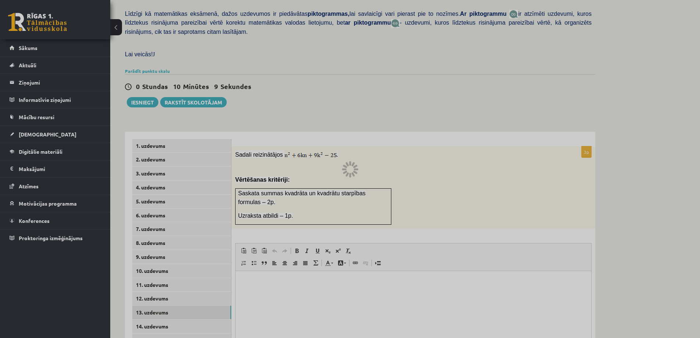
click at [506, 95] on div at bounding box center [350, 169] width 700 height 338
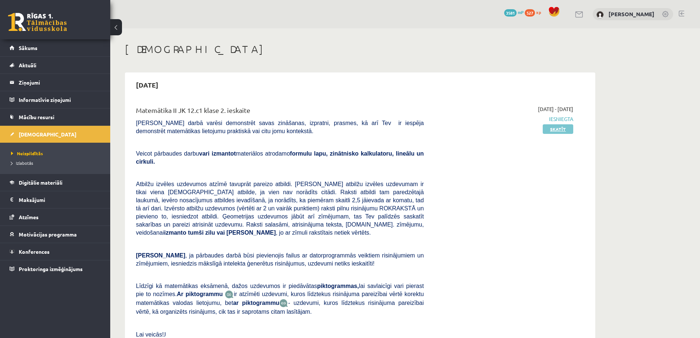
click at [545, 130] on link "Skatīt" at bounding box center [558, 129] width 31 height 10
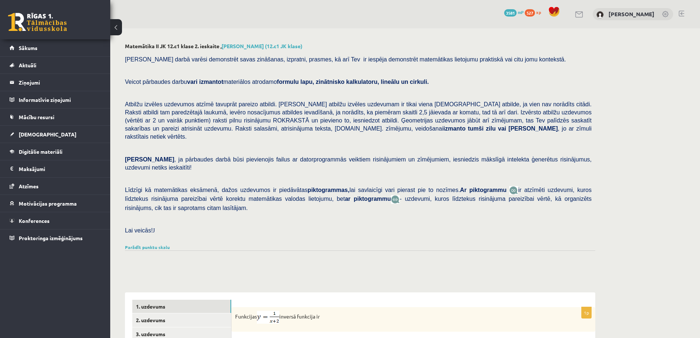
scroll to position [189, 0]
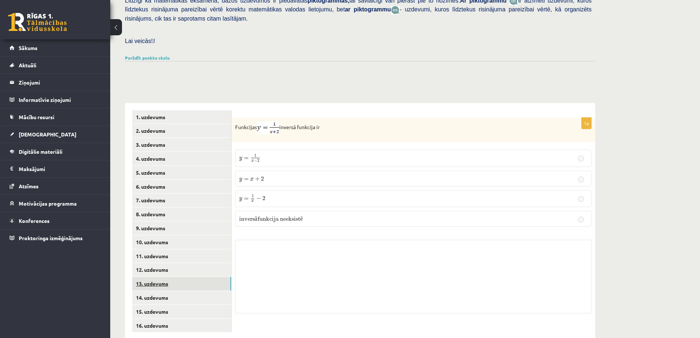
click at [165, 277] on link "13. uzdevums" at bounding box center [181, 284] width 99 height 14
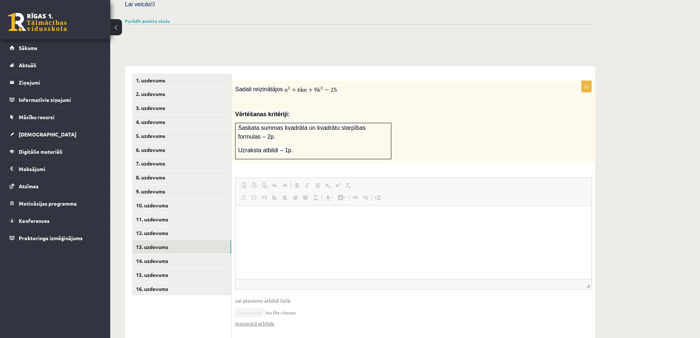
scroll to position [0, 0]
click at [269, 319] on link "Iesniegtā atbilde" at bounding box center [254, 323] width 39 height 8
click at [179, 185] on link "9. uzdevums" at bounding box center [181, 192] width 99 height 14
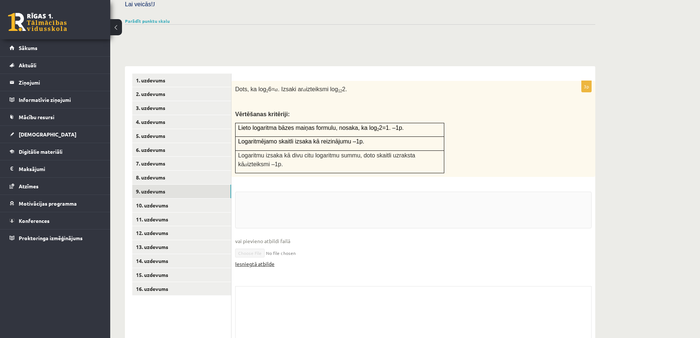
click at [257, 260] on link "Iesniegtā atbilde" at bounding box center [254, 264] width 39 height 8
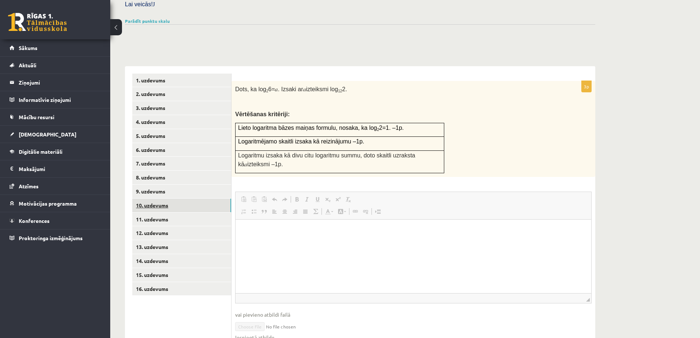
click at [180, 198] on link "10. uzdevums" at bounding box center [181, 205] width 99 height 14
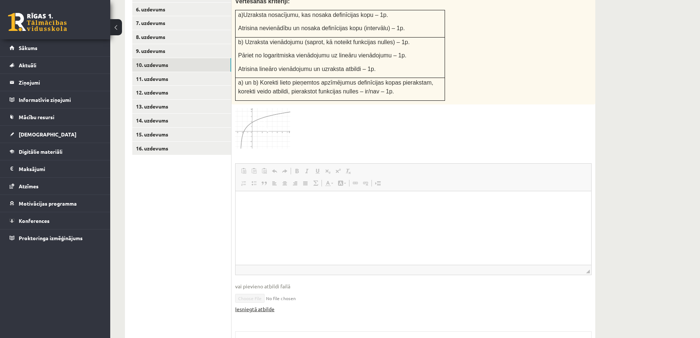
click at [271, 305] on link "Iesniegtā atbilde" at bounding box center [254, 309] width 39 height 8
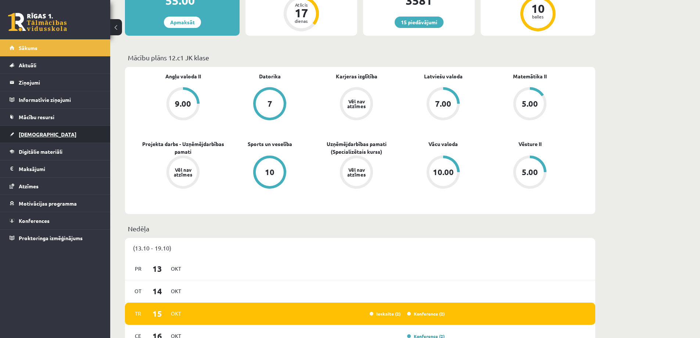
scroll to position [147, 0]
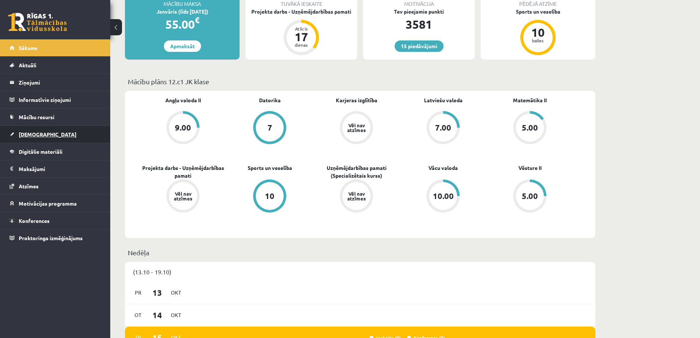
click at [79, 133] on link "[DEMOGRAPHIC_DATA]" at bounding box center [56, 134] width 92 height 17
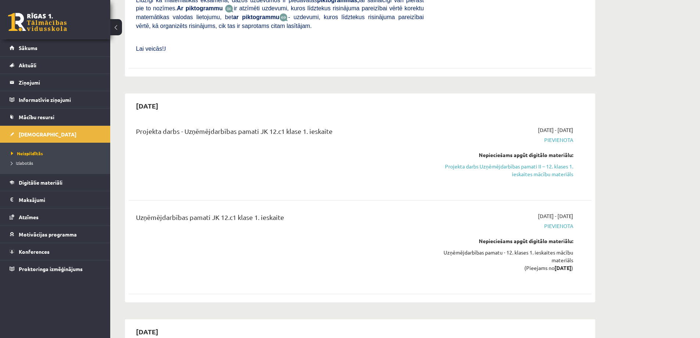
scroll to position [294, 0]
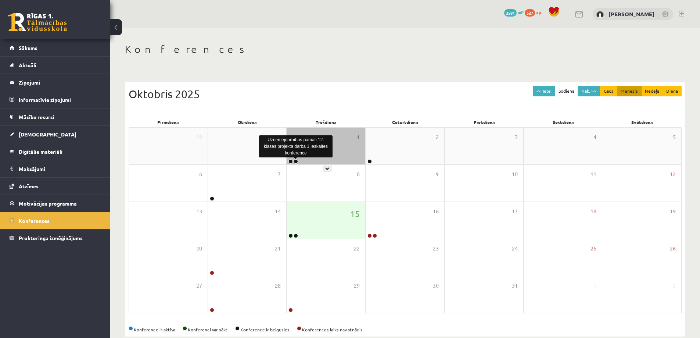
drag, startPoint x: 297, startPoint y: 161, endPoint x: 298, endPoint y: 128, distance: 33.1
click at [295, 161] on link at bounding box center [296, 161] width 4 height 4
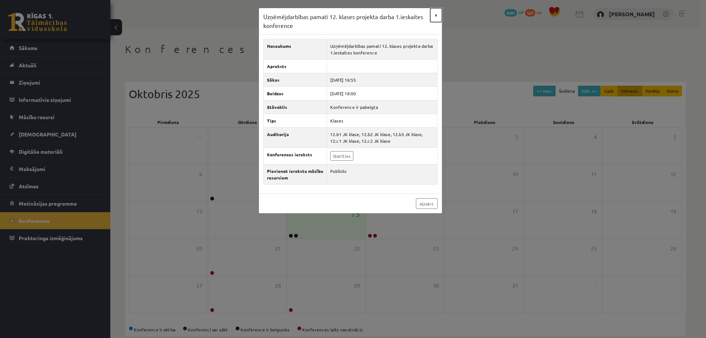
click at [437, 15] on button "×" at bounding box center [436, 15] width 12 height 14
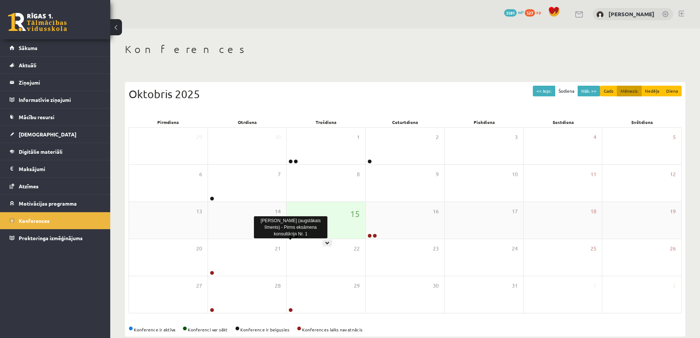
click at [289, 234] on link at bounding box center [291, 235] width 4 height 4
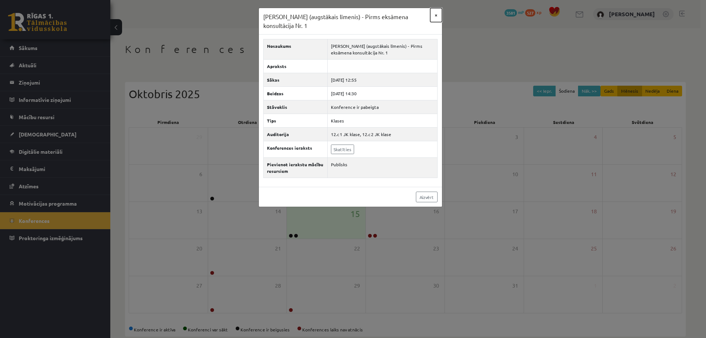
click at [437, 14] on button "×" at bounding box center [436, 15] width 12 height 14
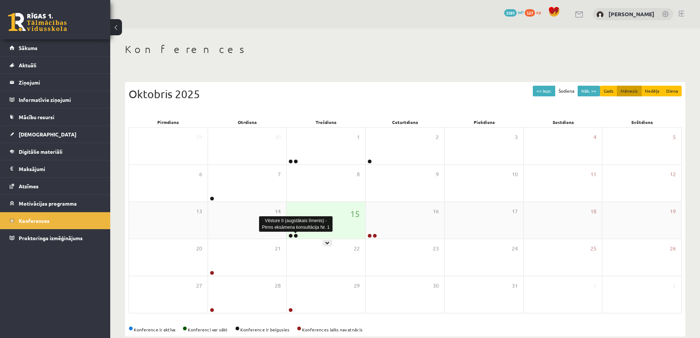
click at [296, 235] on link at bounding box center [296, 235] width 4 height 4
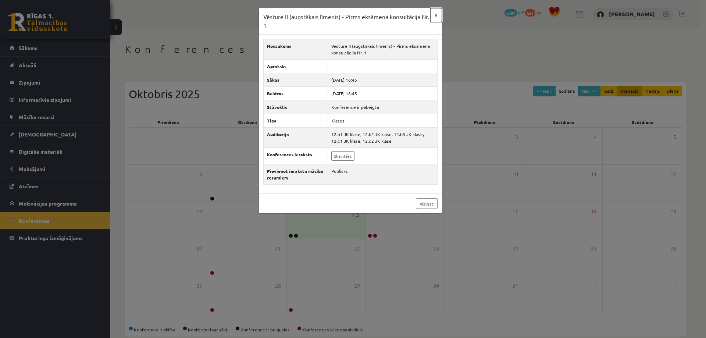
click at [436, 11] on button "×" at bounding box center [436, 15] width 12 height 14
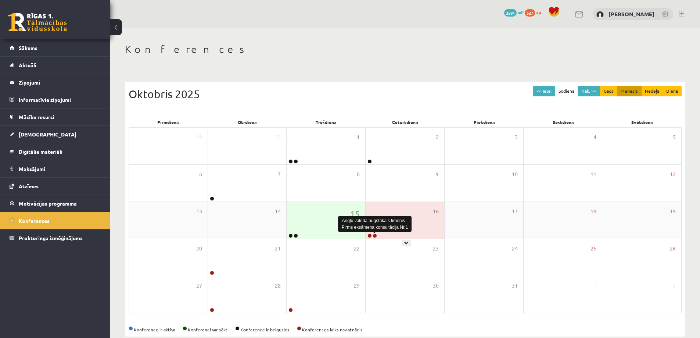
drag, startPoint x: 374, startPoint y: 236, endPoint x: 379, endPoint y: 207, distance: 29.0
click at [379, 207] on div "16" at bounding box center [405, 220] width 79 height 37
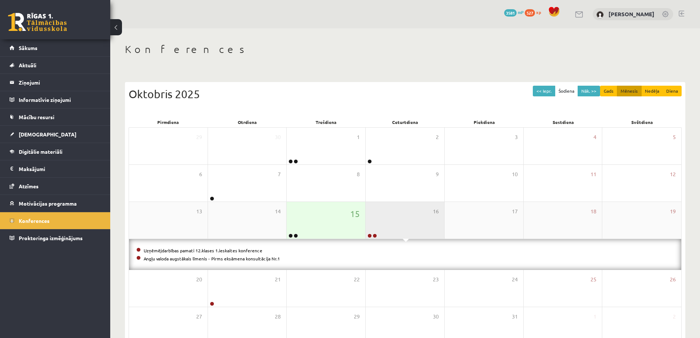
click at [394, 219] on div "16" at bounding box center [405, 220] width 79 height 37
